Goal: Task Accomplishment & Management: Manage account settings

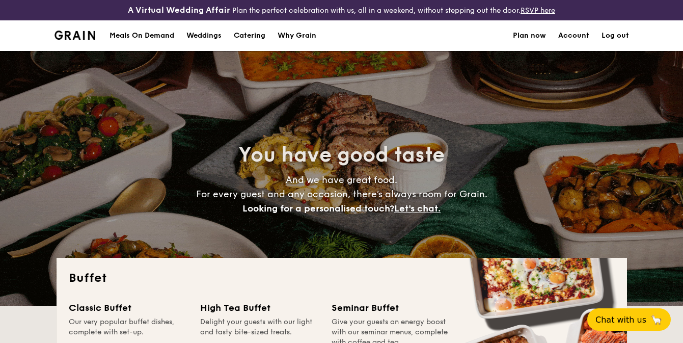
select select
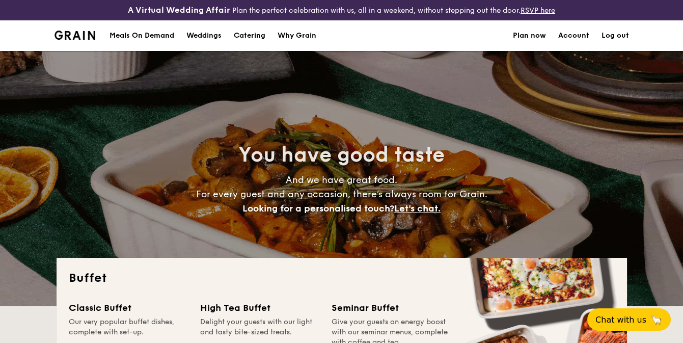
click at [571, 32] on link "Account" at bounding box center [573, 35] width 31 height 31
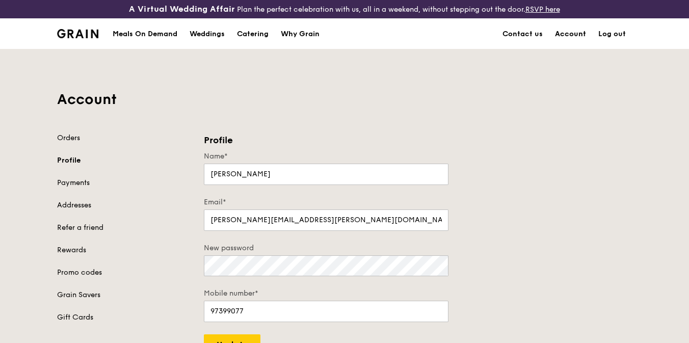
click at [566, 35] on link "Account" at bounding box center [570, 34] width 43 height 31
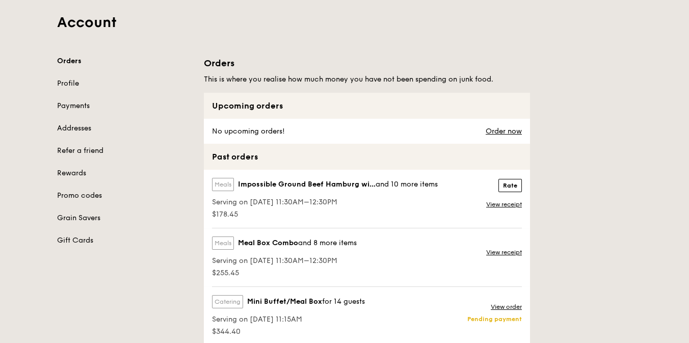
scroll to position [102, 0]
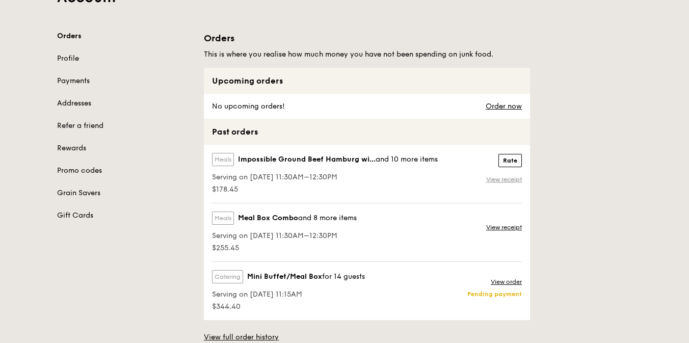
click at [501, 177] on link "View receipt" at bounding box center [504, 179] width 36 height 8
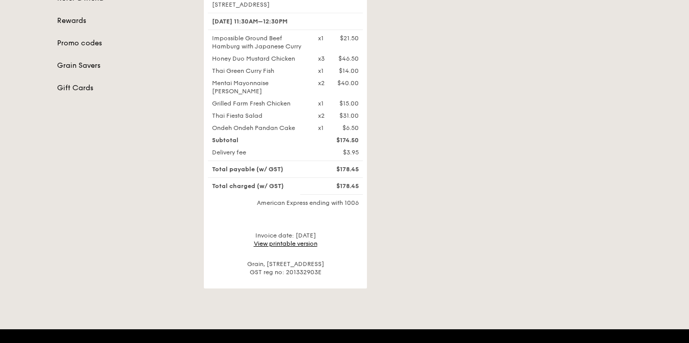
scroll to position [254, 0]
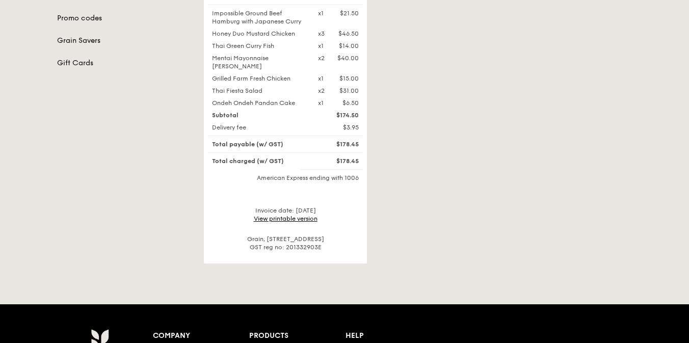
click at [282, 220] on div "Invoice date: [DATE] View printable version" at bounding box center [285, 214] width 155 height 16
click at [283, 217] on link "View printable version" at bounding box center [286, 218] width 64 height 7
